Goal: Task Accomplishment & Management: Manage account settings

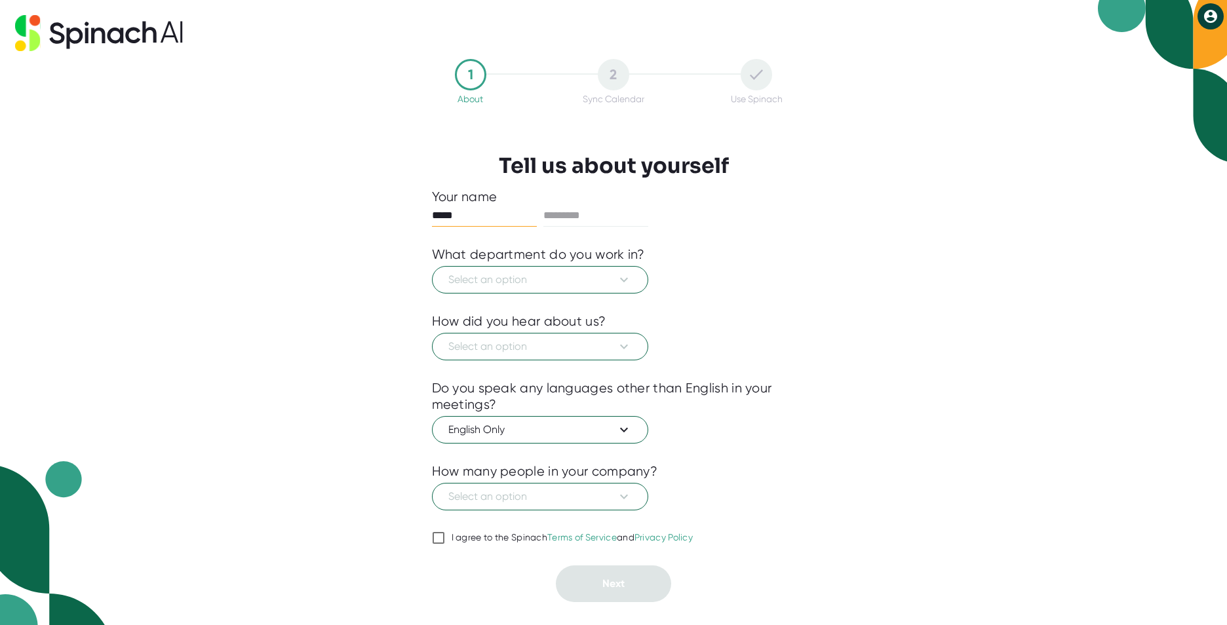
type input "****"
type input "*****"
click at [637, 283] on button "Select an option" at bounding box center [540, 280] width 216 height 28
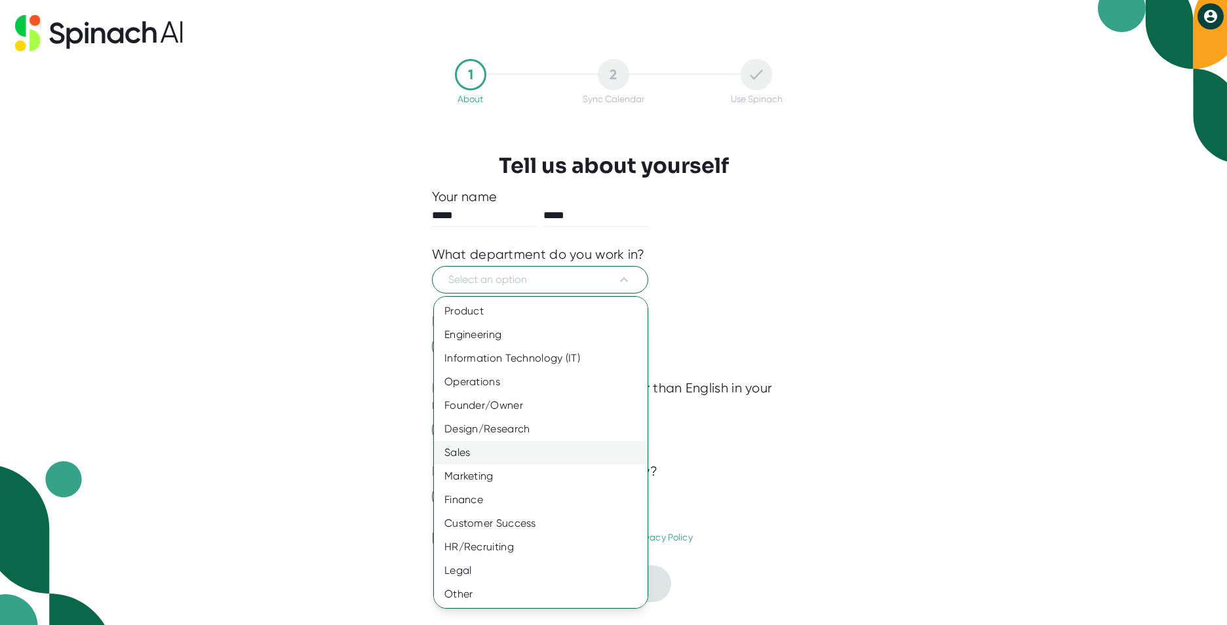
scroll to position [1, 0]
click at [477, 601] on div "Other" at bounding box center [546, 594] width 224 height 24
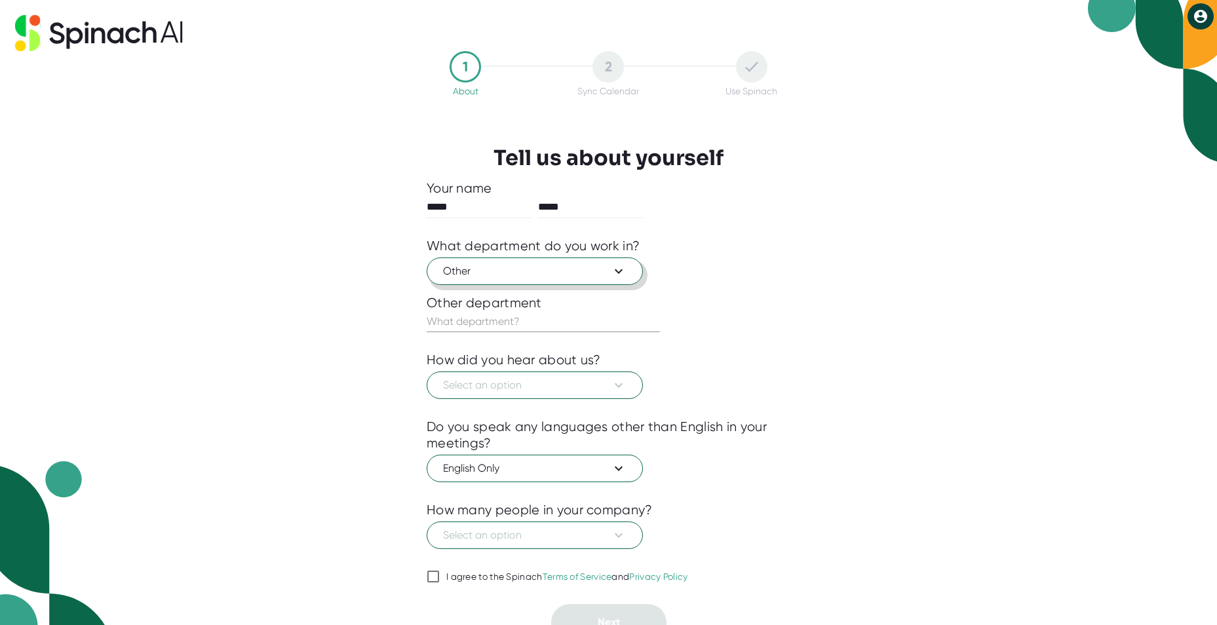
click at [627, 270] on button "Other" at bounding box center [535, 272] width 216 height 28
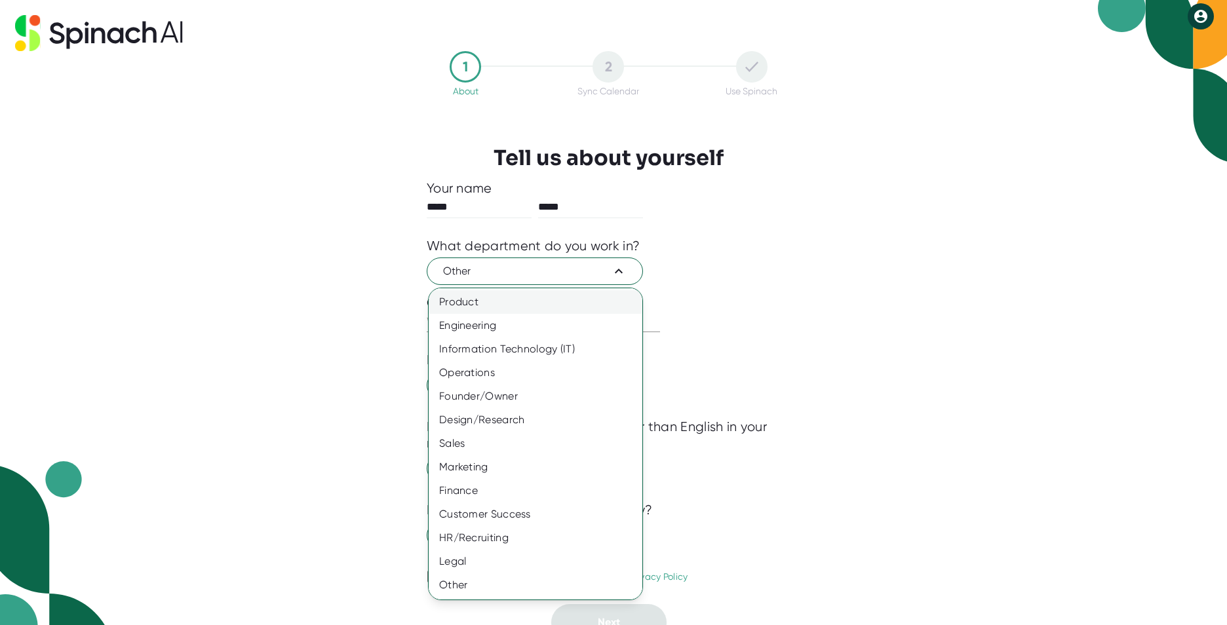
click at [496, 304] on div "Product" at bounding box center [541, 302] width 224 height 24
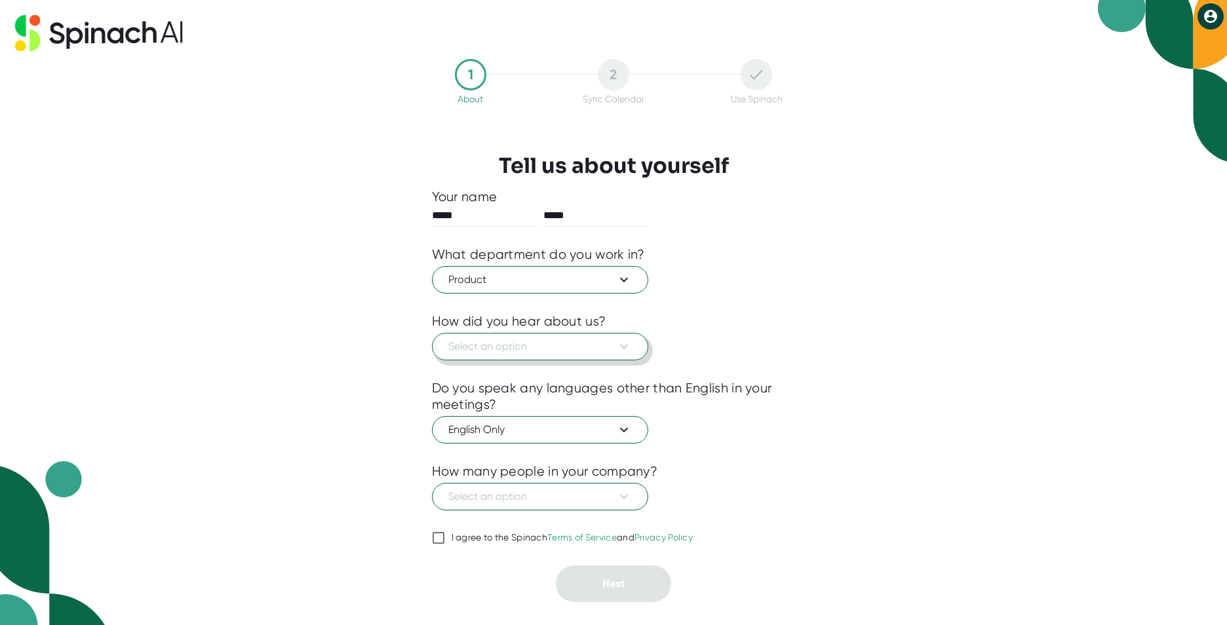
click at [614, 343] on span "Select an option" at bounding box center [540, 347] width 184 height 16
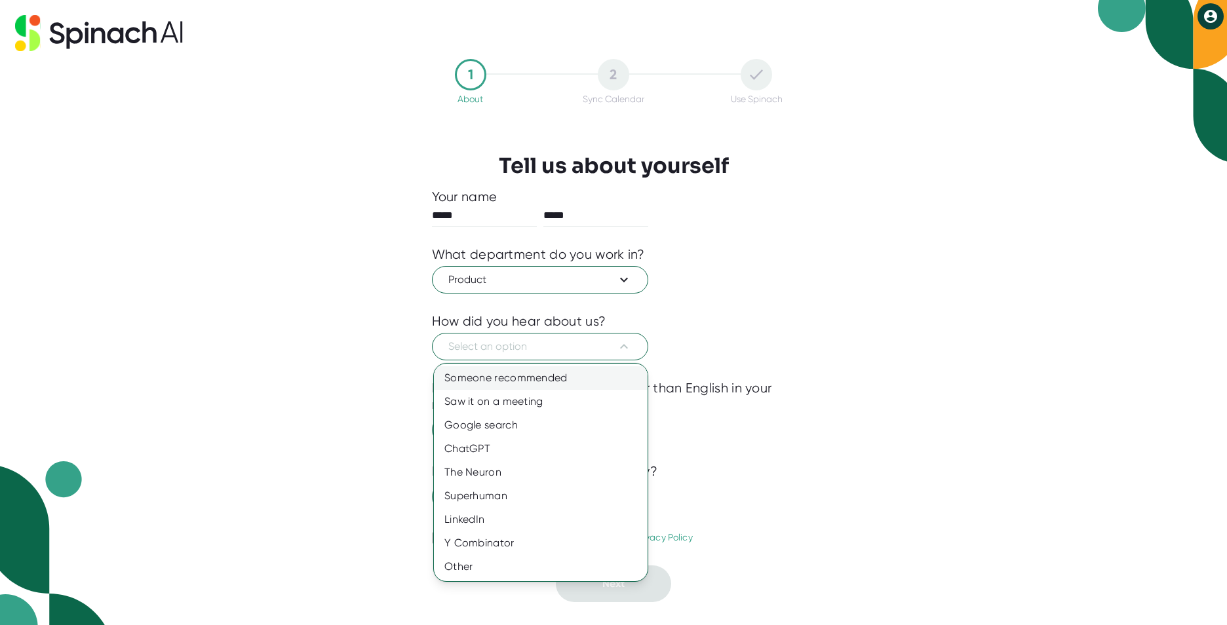
click at [528, 383] on div "Someone recommended" at bounding box center [541, 378] width 214 height 24
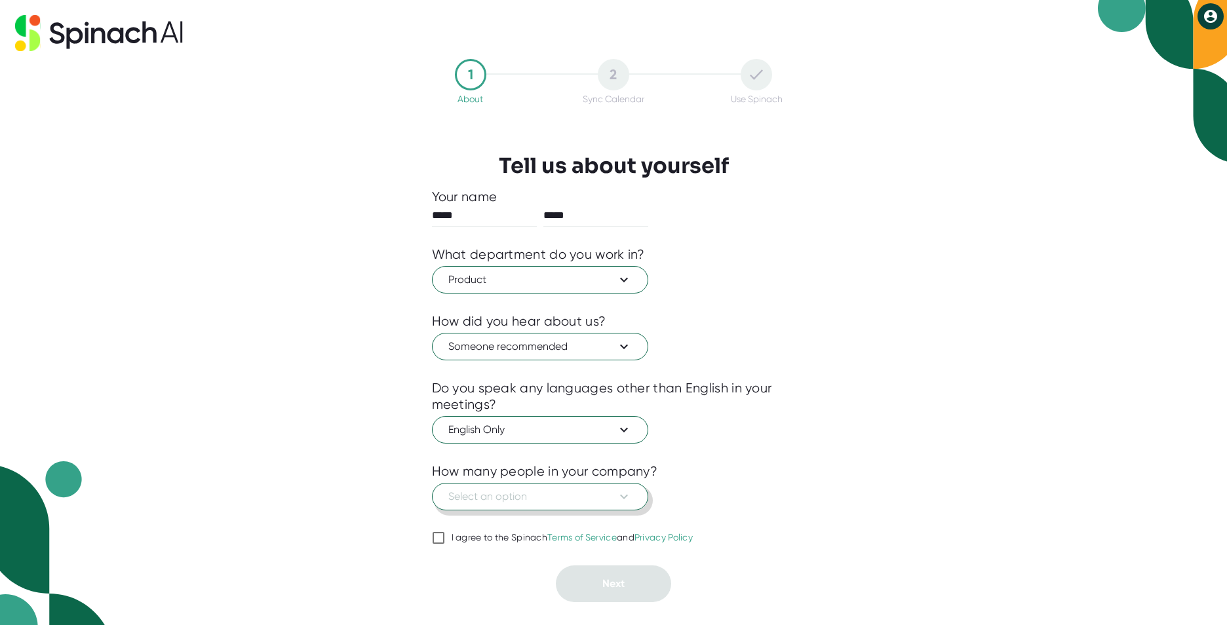
click at [539, 489] on span "Select an option" at bounding box center [540, 497] width 184 height 16
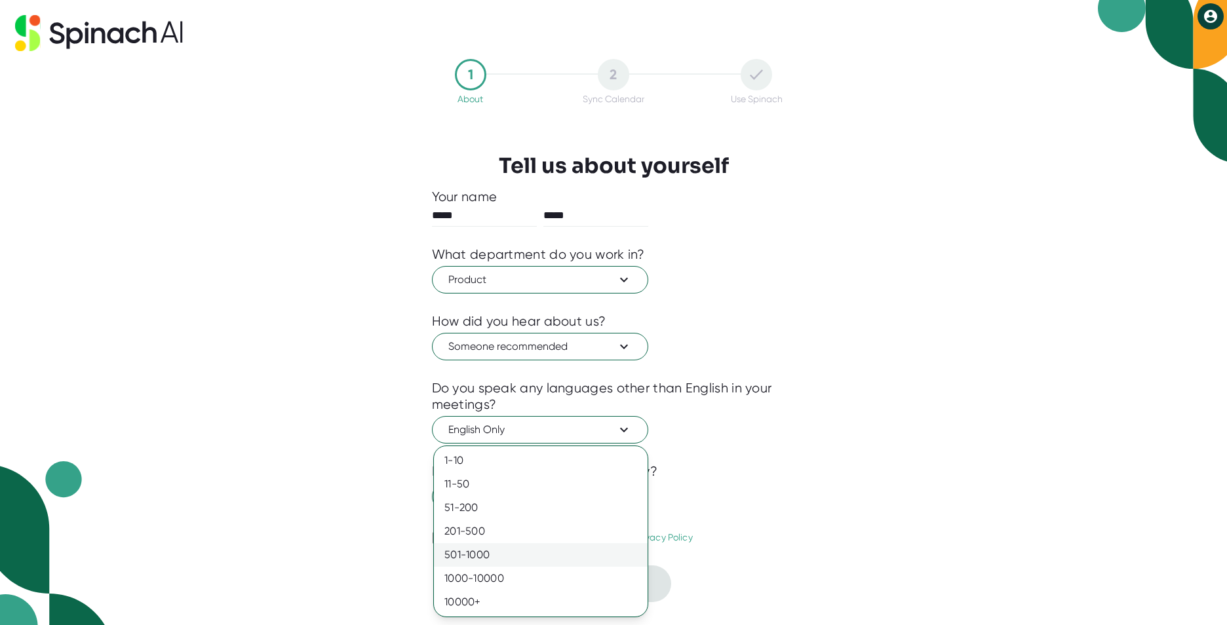
click at [461, 549] on div "501-1000" at bounding box center [541, 555] width 214 height 24
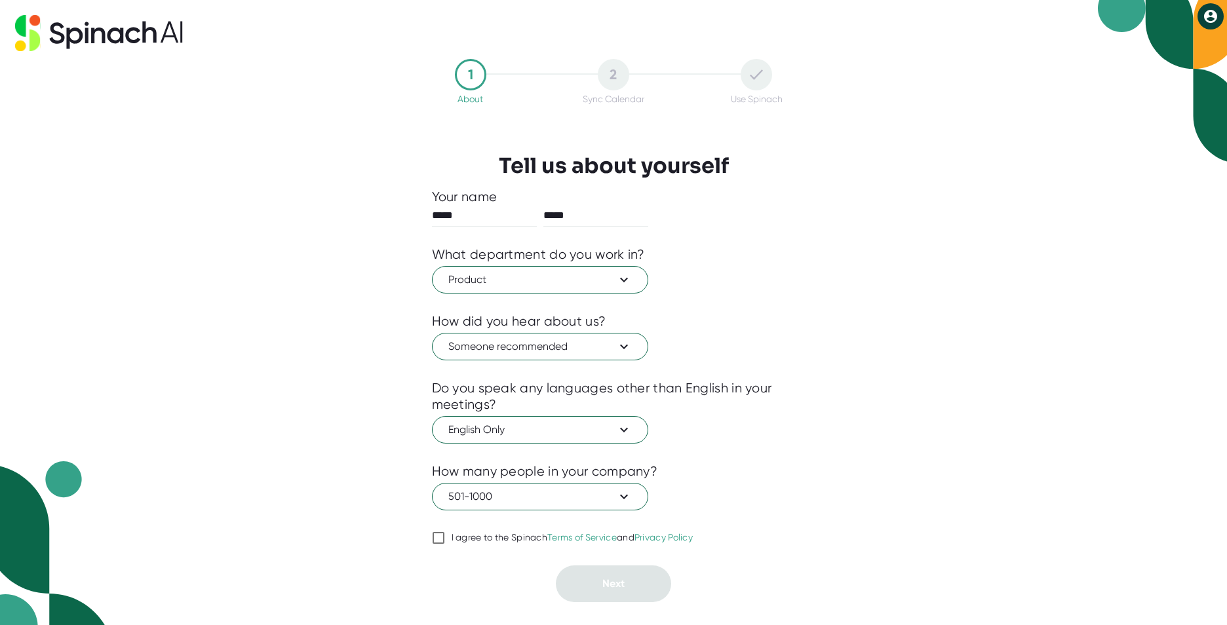
click at [439, 536] on input "I agree to the Spinach Terms of Service and Privacy Policy" at bounding box center [438, 538] width 13 height 16
checkbox input "true"
click at [623, 579] on span "Next" at bounding box center [613, 584] width 22 height 12
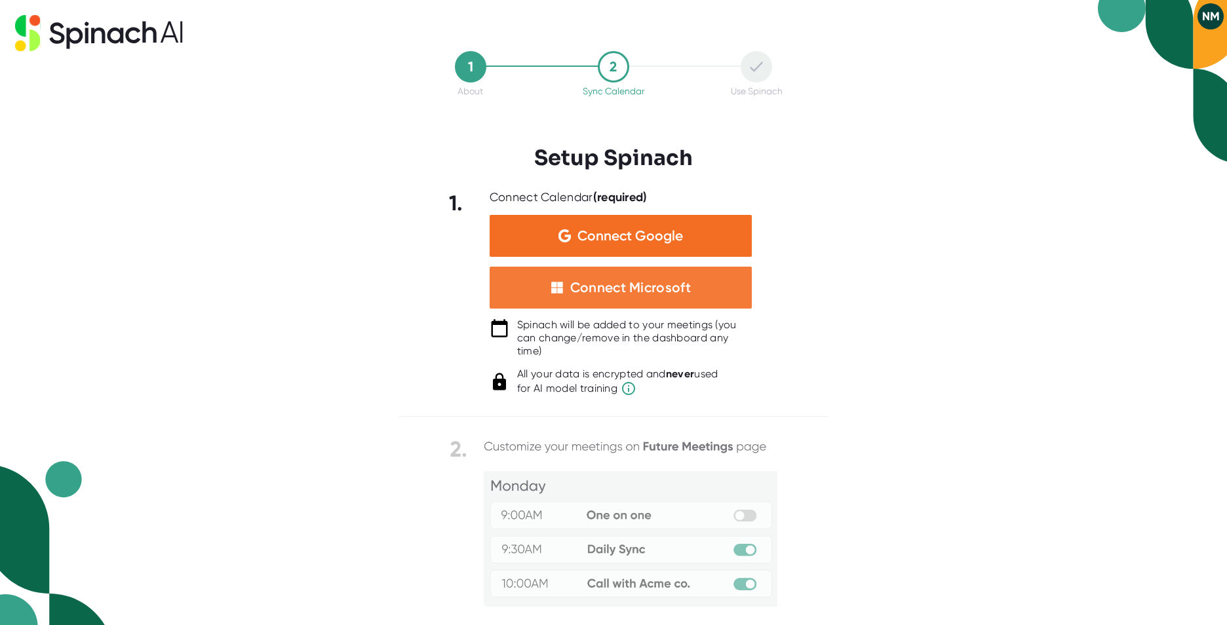
click at [642, 283] on div "Connect Microsoft" at bounding box center [630, 287] width 121 height 17
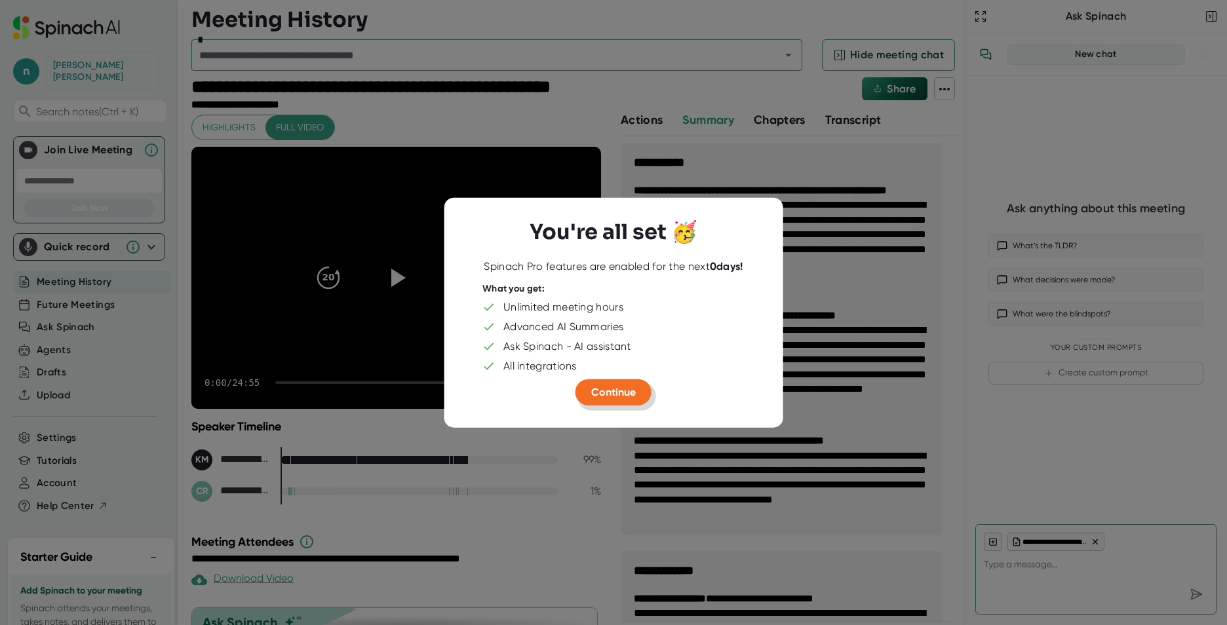
click at [629, 388] on span "Continue" at bounding box center [613, 392] width 45 height 12
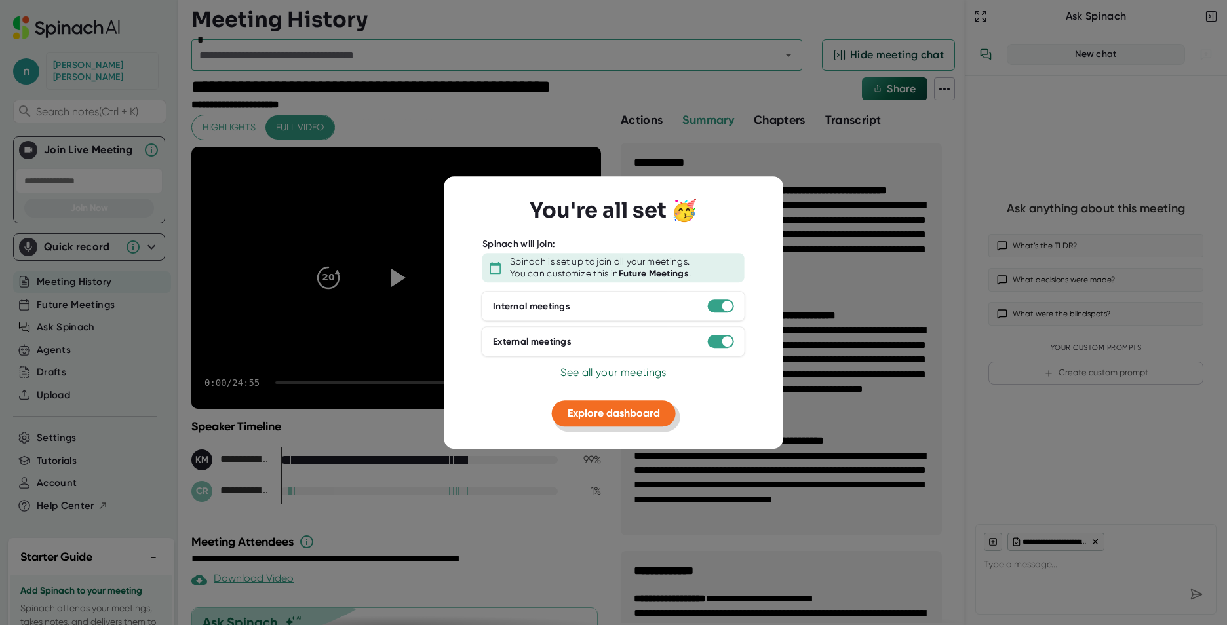
click at [638, 414] on span "Explore dashboard" at bounding box center [614, 413] width 92 height 12
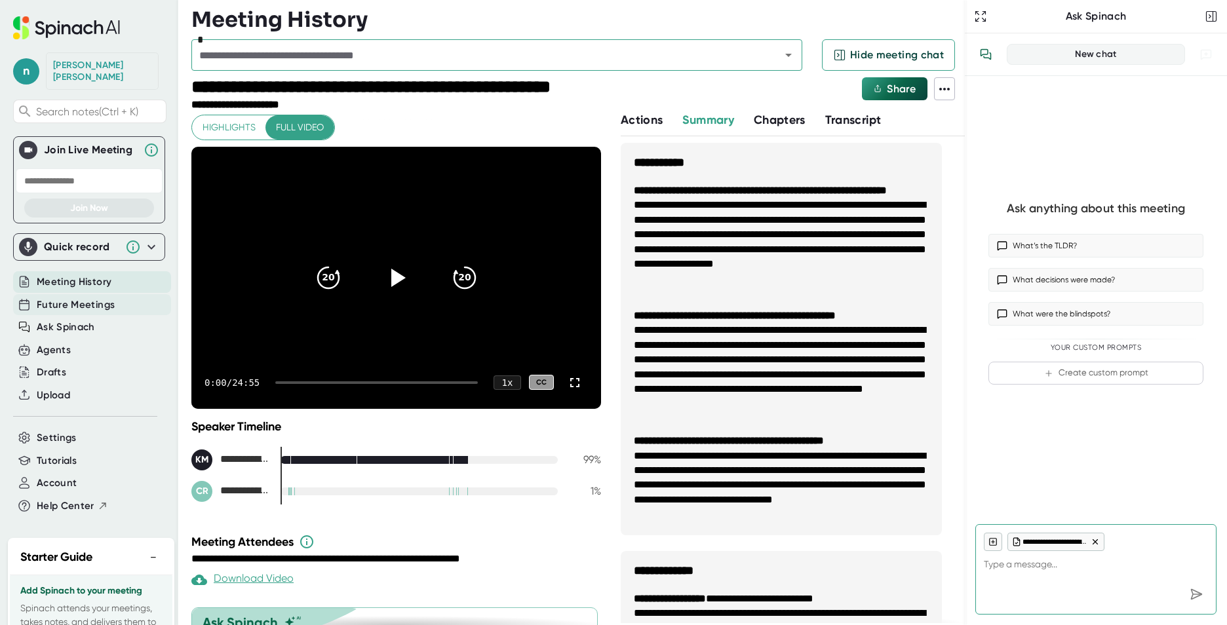
type textarea "x"
click at [87, 298] on span "Future Meetings" at bounding box center [76, 305] width 78 height 15
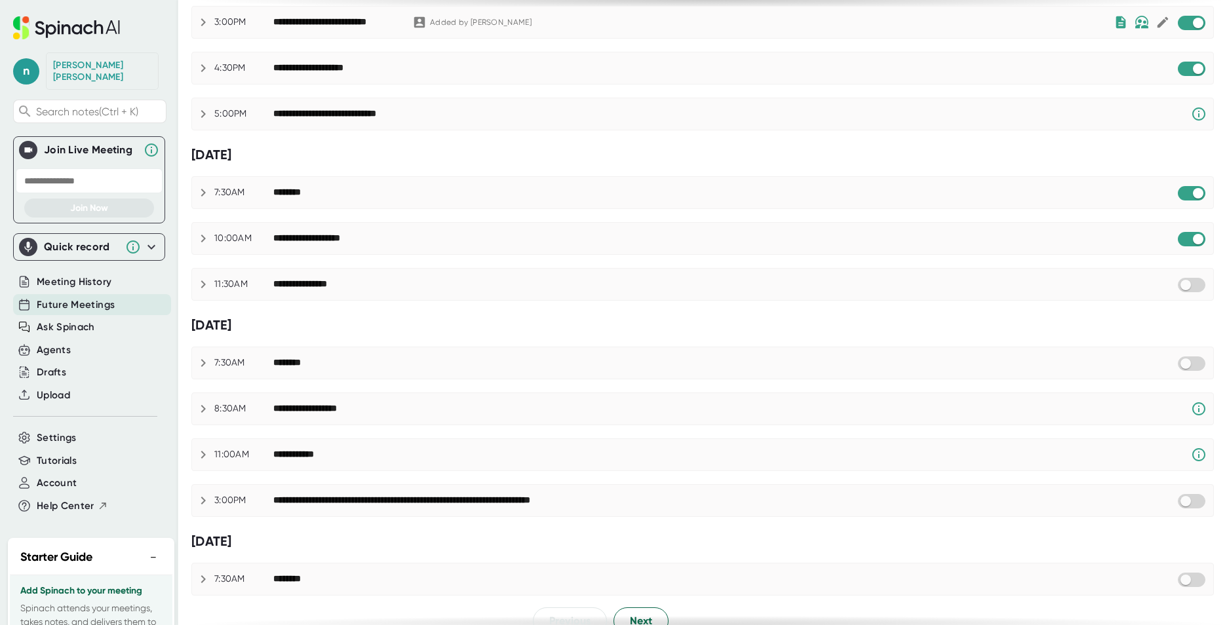
scroll to position [610, 0]
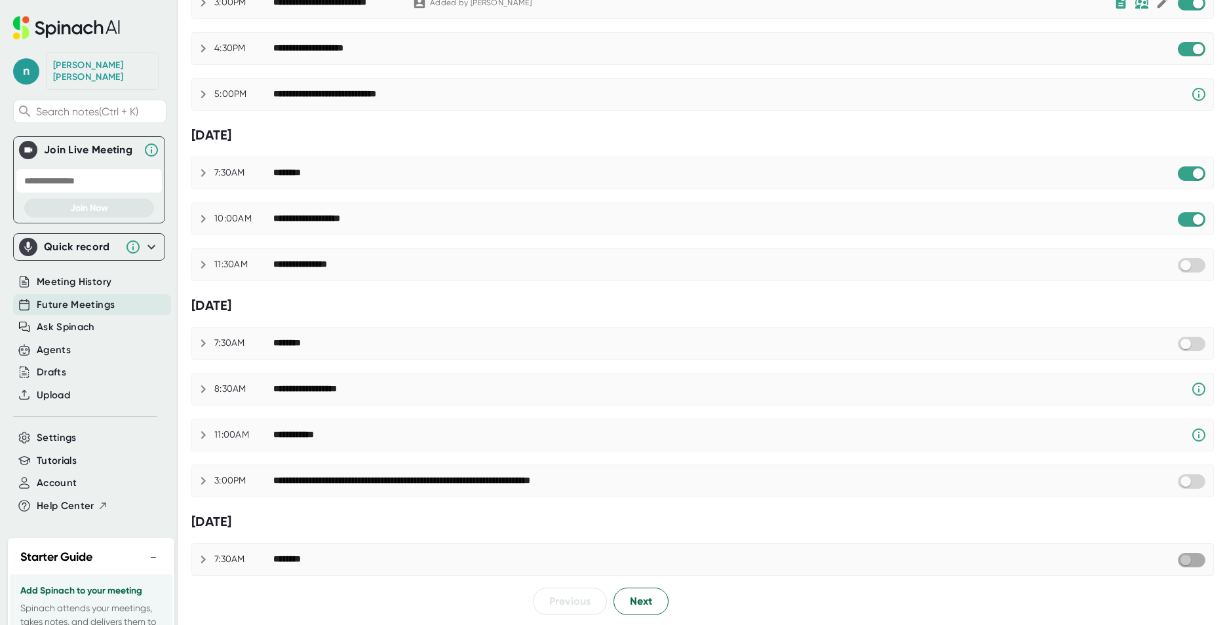
click at [1172, 561] on input "checkbox" at bounding box center [1185, 561] width 37 height 12
click at [1179, 479] on input "checkbox" at bounding box center [1185, 482] width 37 height 12
click at [1188, 264] on input "checkbox" at bounding box center [1185, 266] width 37 height 12
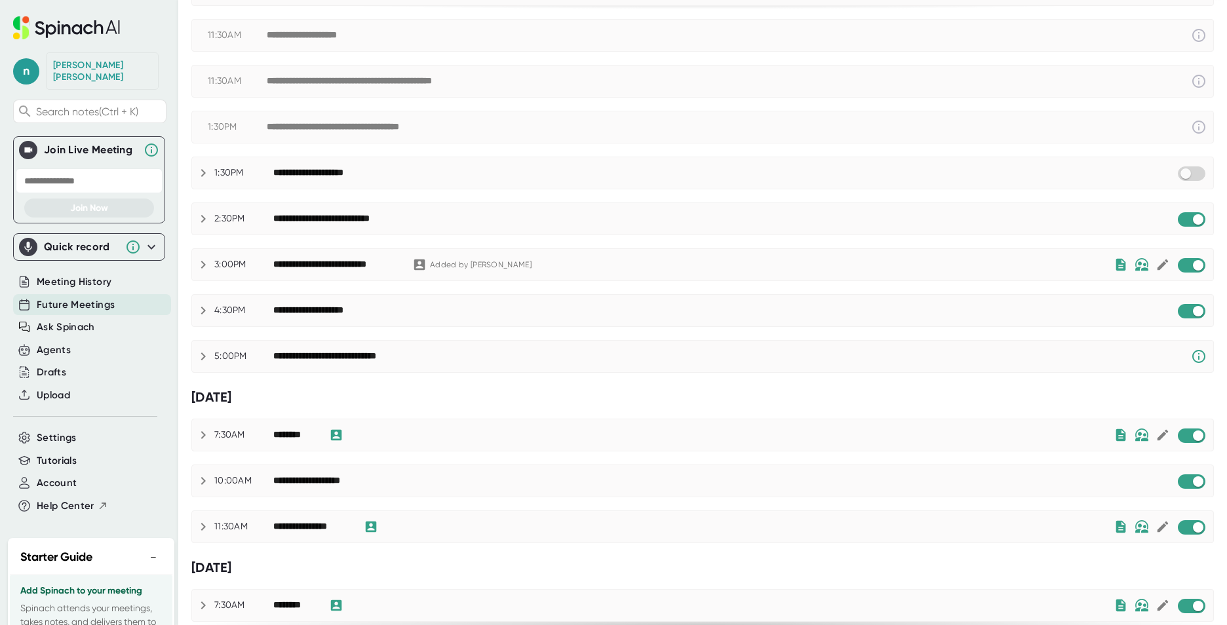
scroll to position [282, 0]
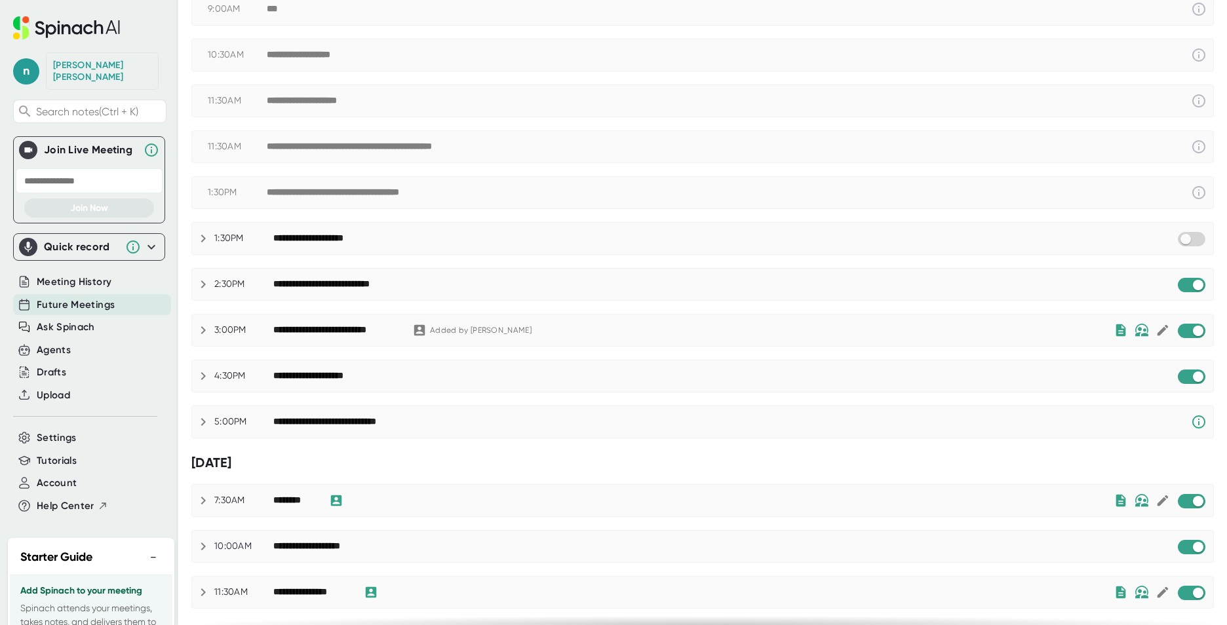
click at [208, 286] on icon at bounding box center [203, 285] width 16 height 16
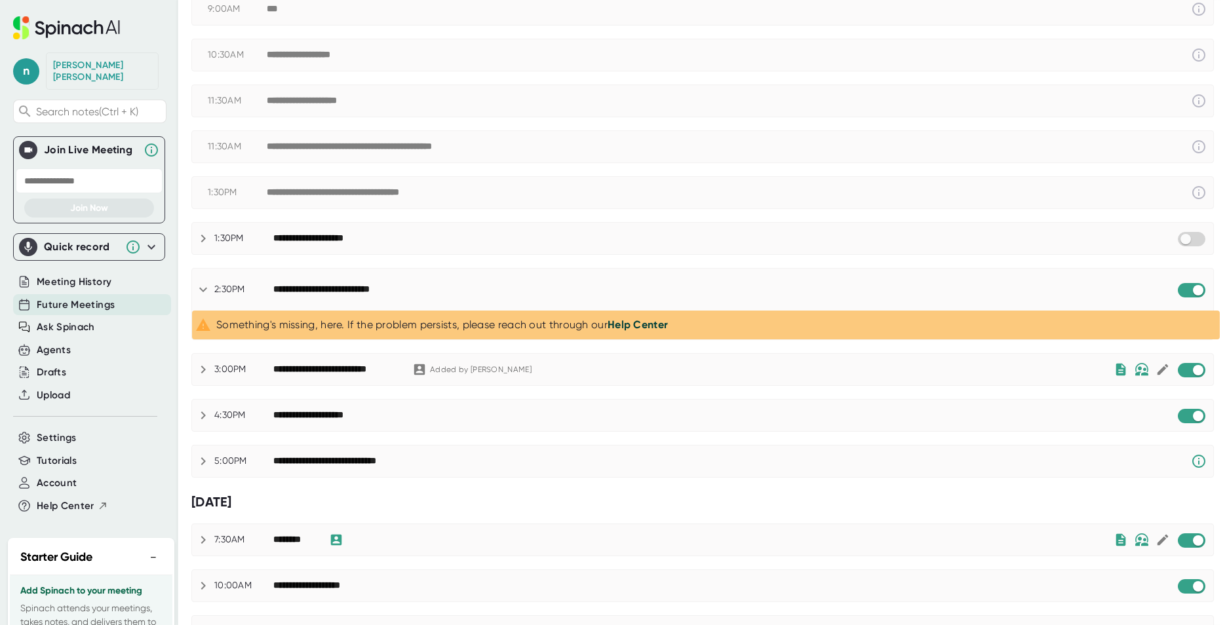
click at [197, 374] on icon at bounding box center [203, 370] width 16 height 16
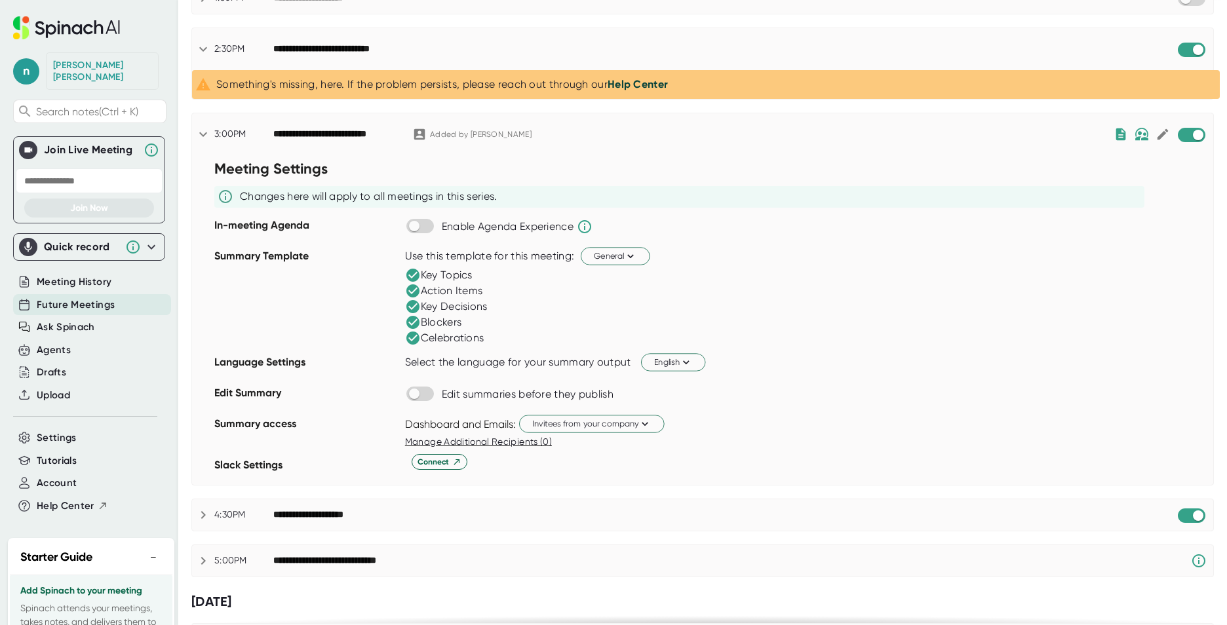
scroll to position [610, 0]
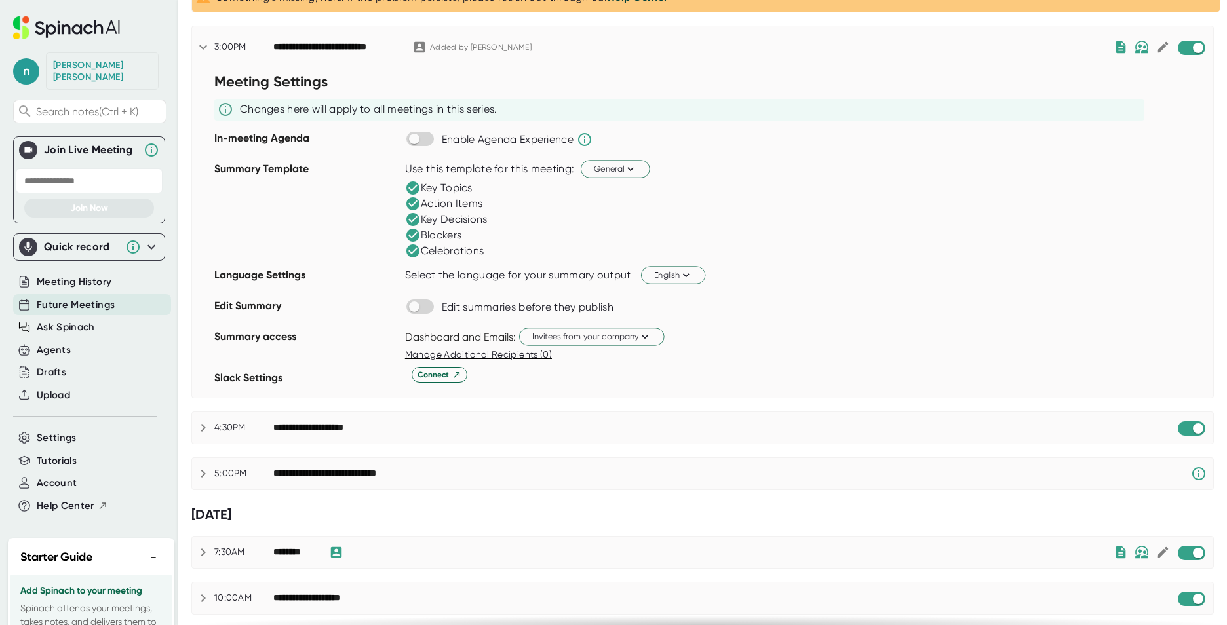
click at [199, 429] on icon at bounding box center [203, 428] width 16 height 16
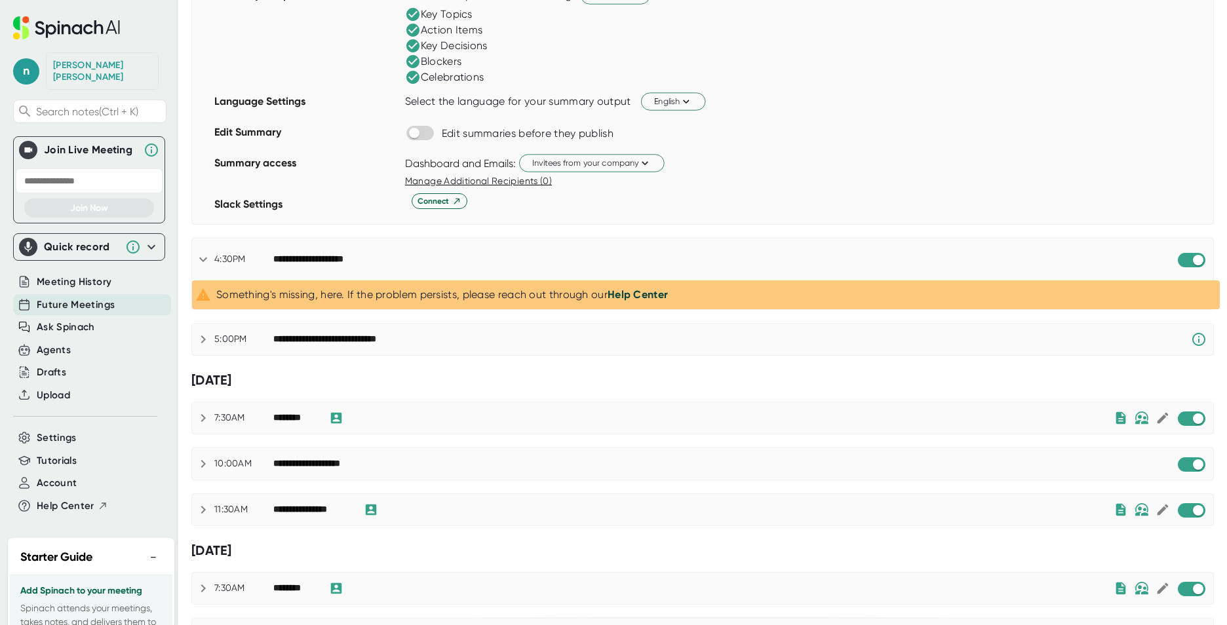
scroll to position [806, 0]
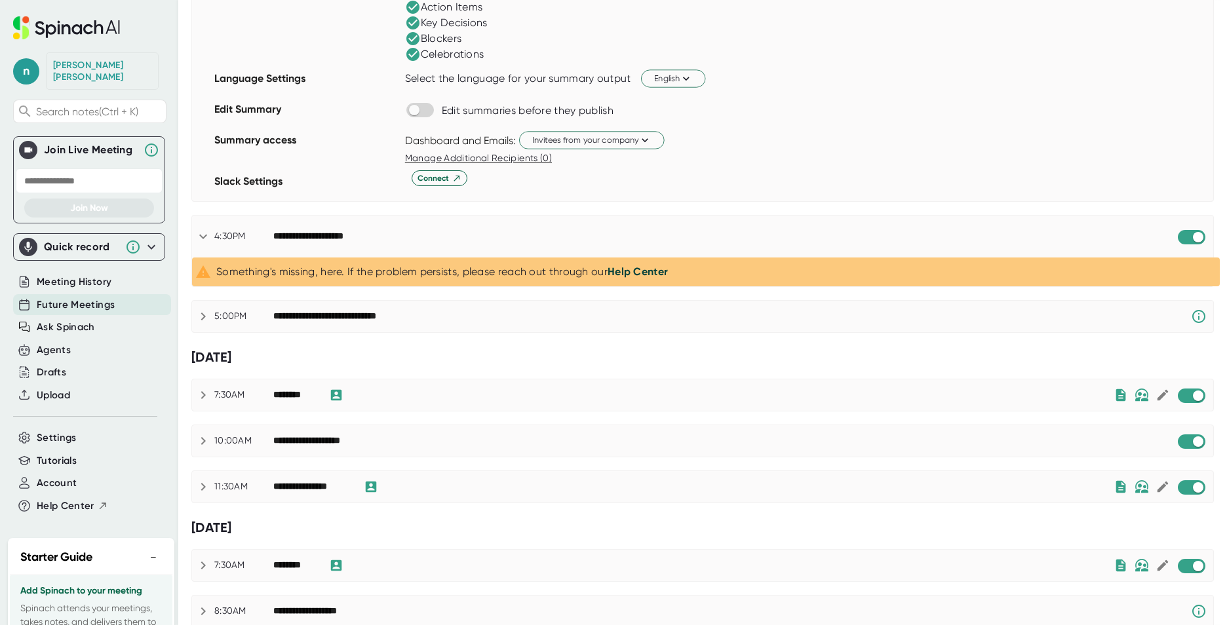
click at [203, 488] on icon at bounding box center [203, 487] width 5 height 8
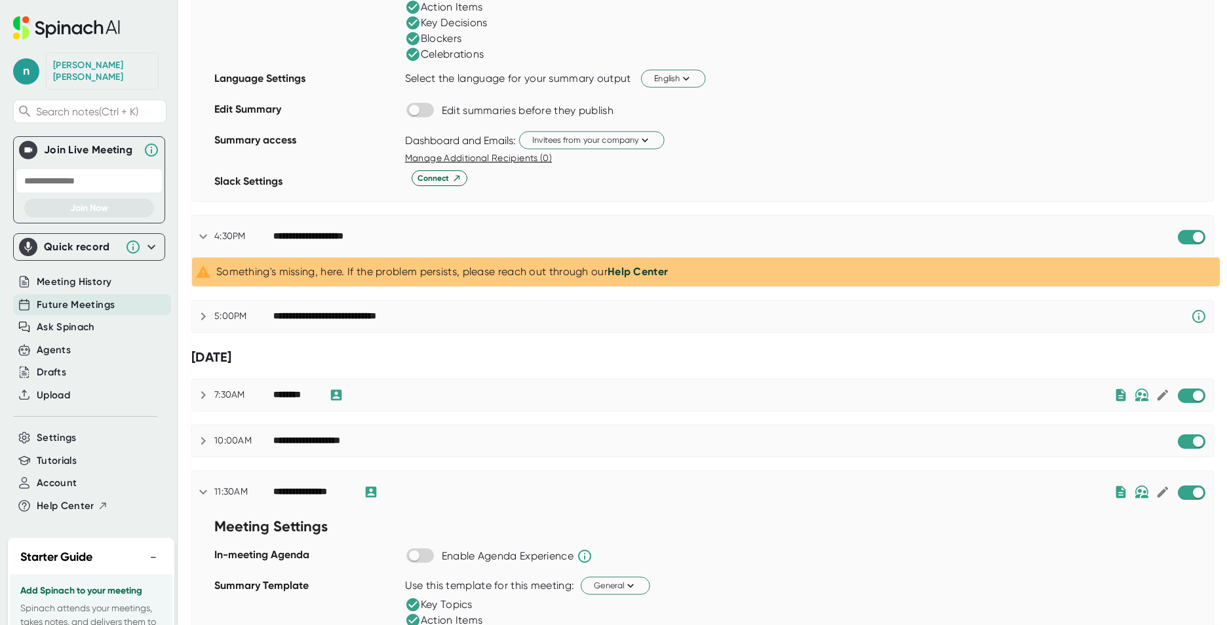
click at [196, 400] on icon at bounding box center [203, 395] width 16 height 16
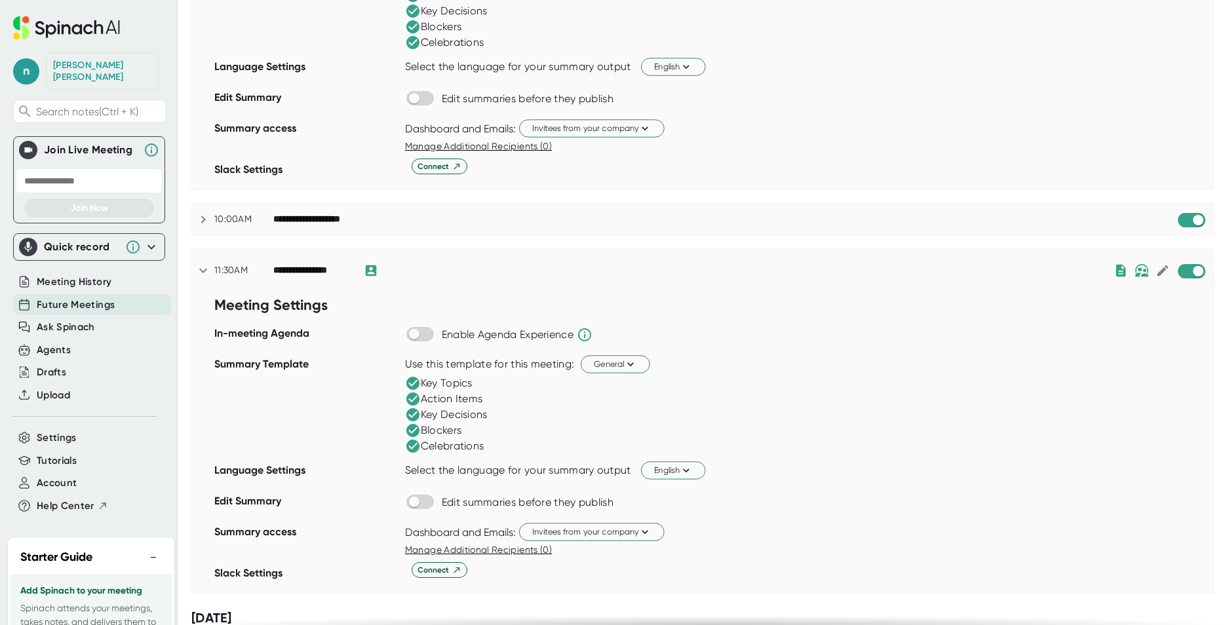
scroll to position [1527, 0]
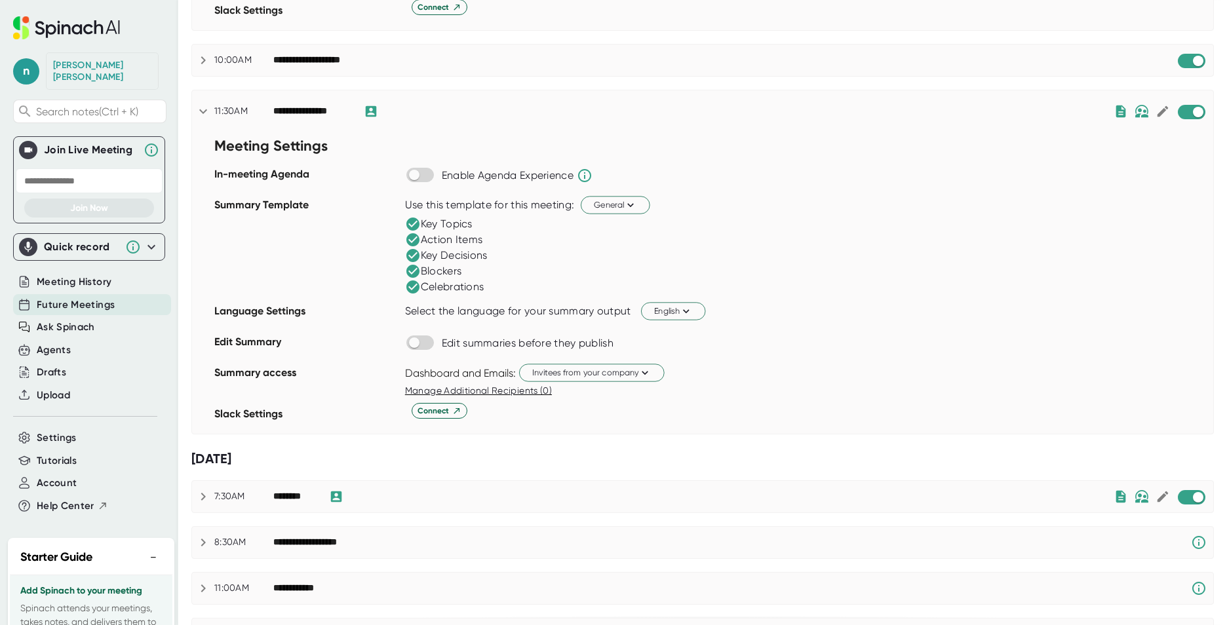
click at [201, 500] on icon at bounding box center [203, 497] width 5 height 8
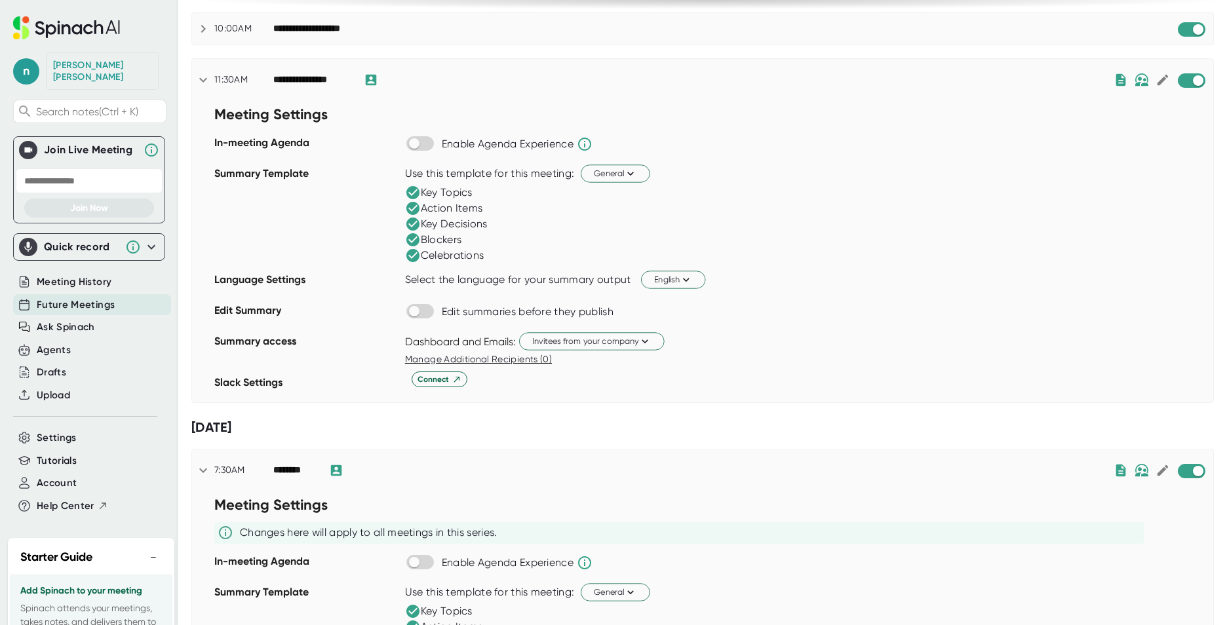
scroll to position [1265, 0]
